Goal: Transaction & Acquisition: Purchase product/service

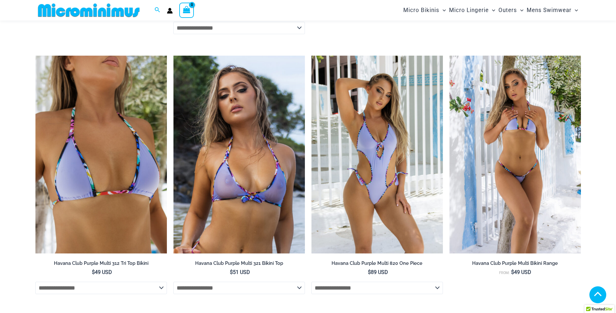
scroll to position [3721, 0]
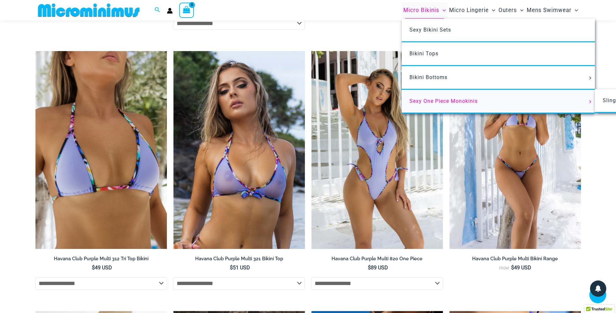
click at [424, 101] on span "Sexy One Piece Monokinis" at bounding box center [444, 101] width 68 height 6
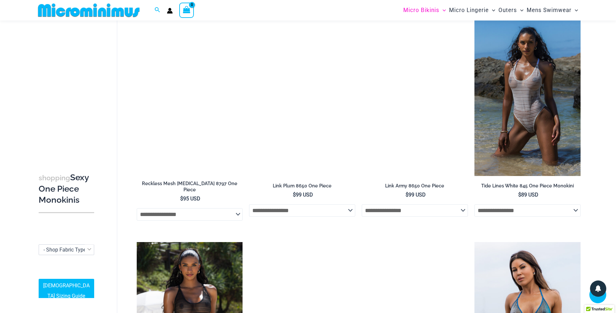
scroll to position [736, 0]
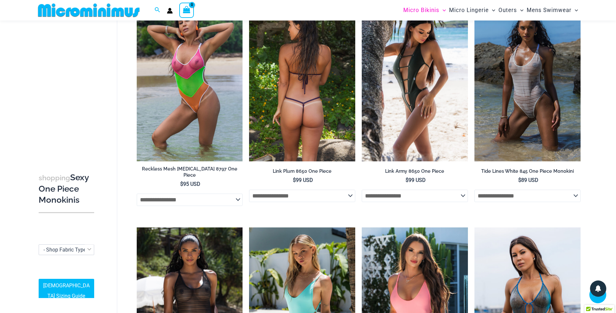
click at [308, 128] on img at bounding box center [302, 81] width 106 height 159
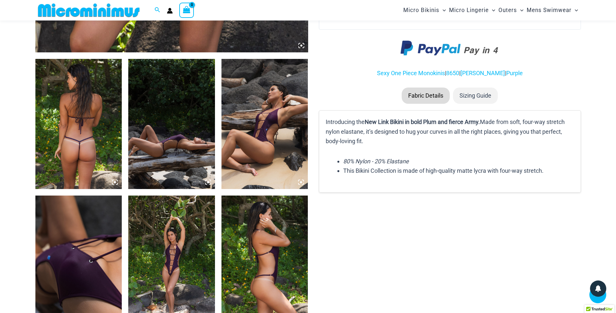
scroll to position [407, 0]
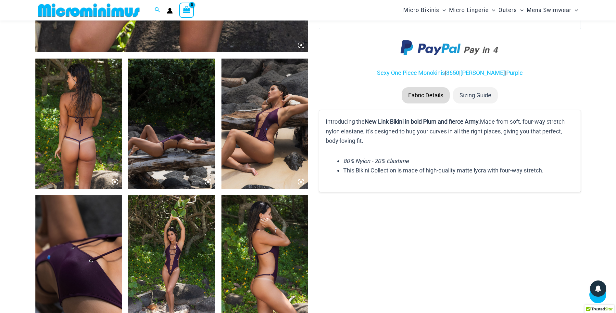
click at [259, 261] on img at bounding box center [265, 260] width 87 height 130
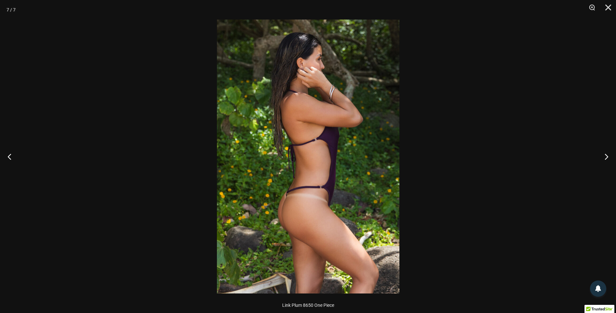
click at [293, 229] on img at bounding box center [308, 156] width 183 height 274
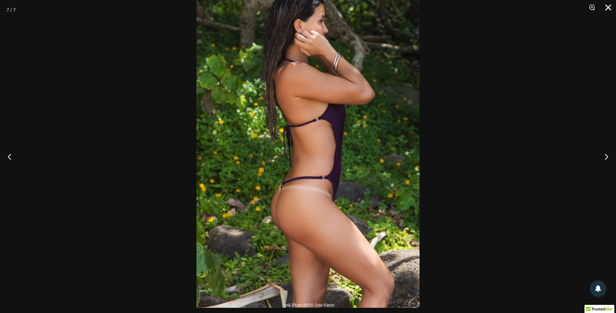
click at [609, 7] on button "Close" at bounding box center [606, 9] width 16 height 19
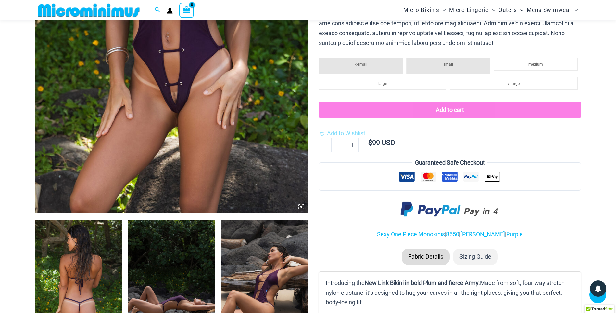
scroll to position [310, 0]
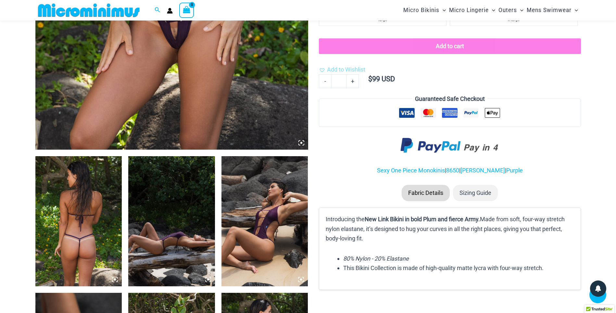
click at [72, 252] on img at bounding box center [78, 221] width 87 height 130
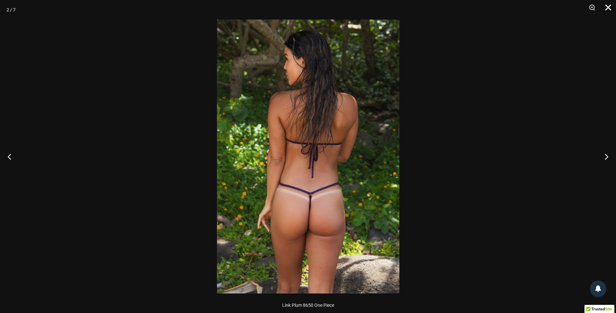
click at [606, 9] on button "Close" at bounding box center [606, 9] width 16 height 19
